Goal: Navigation & Orientation: Find specific page/section

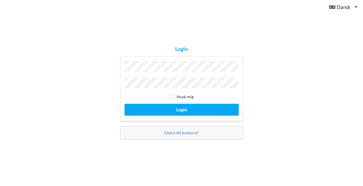
click at [181, 108] on button "Login" at bounding box center [181, 110] width 114 height 12
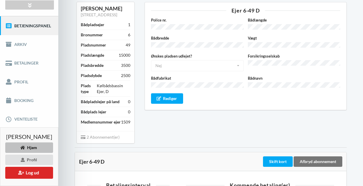
scroll to position [56, 0]
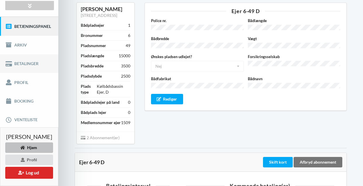
click at [34, 68] on link "Betalinger" at bounding box center [29, 63] width 58 height 19
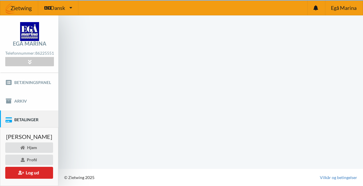
scroll to position [3, 0]
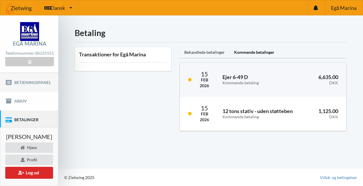
click at [36, 81] on link "Betjeningspanel" at bounding box center [29, 82] width 58 height 19
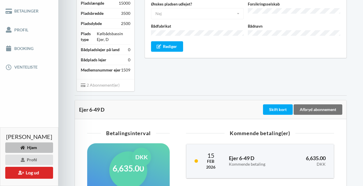
scroll to position [109, 0]
click at [22, 34] on link "Profil" at bounding box center [29, 29] width 58 height 19
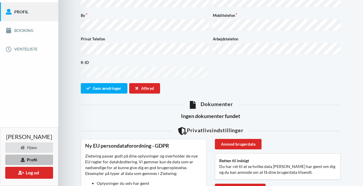
scroll to position [126, 0]
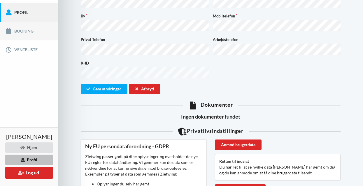
click at [27, 35] on link "Booking" at bounding box center [29, 31] width 58 height 19
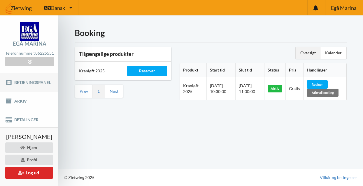
scroll to position [3, 0]
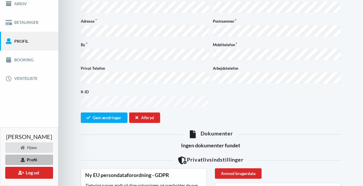
scroll to position [98, 0]
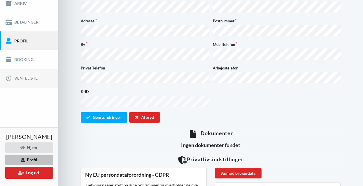
click at [28, 83] on link "Venteliste" at bounding box center [29, 78] width 58 height 19
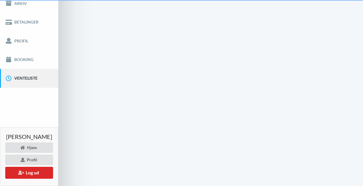
scroll to position [3, 0]
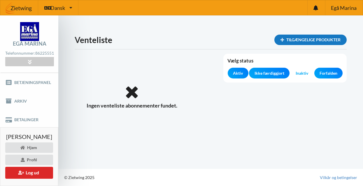
click at [297, 37] on div "Tilgængelige produkter" at bounding box center [310, 40] width 72 height 10
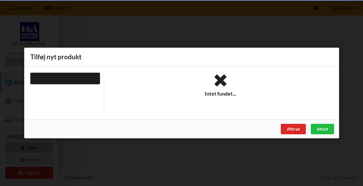
scroll to position [3, 0]
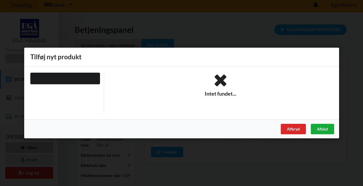
click at [320, 129] on div "Afslut" at bounding box center [321, 129] width 23 height 10
